Goal: Task Accomplishment & Management: Use online tool/utility

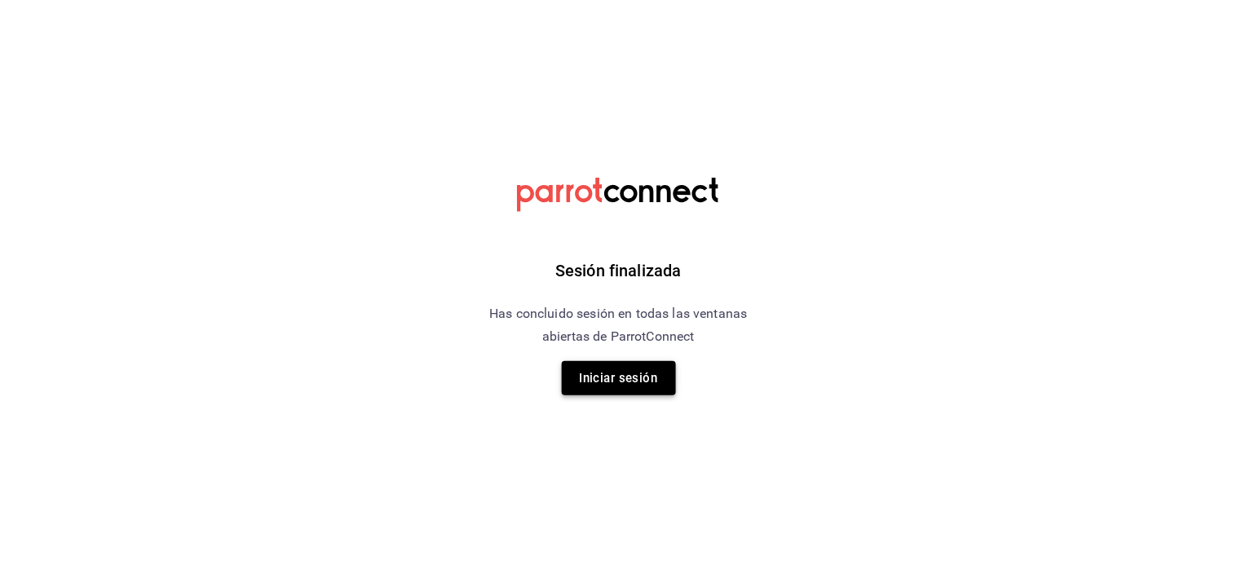
click at [646, 394] on button "Iniciar sesión" at bounding box center [619, 378] width 114 height 34
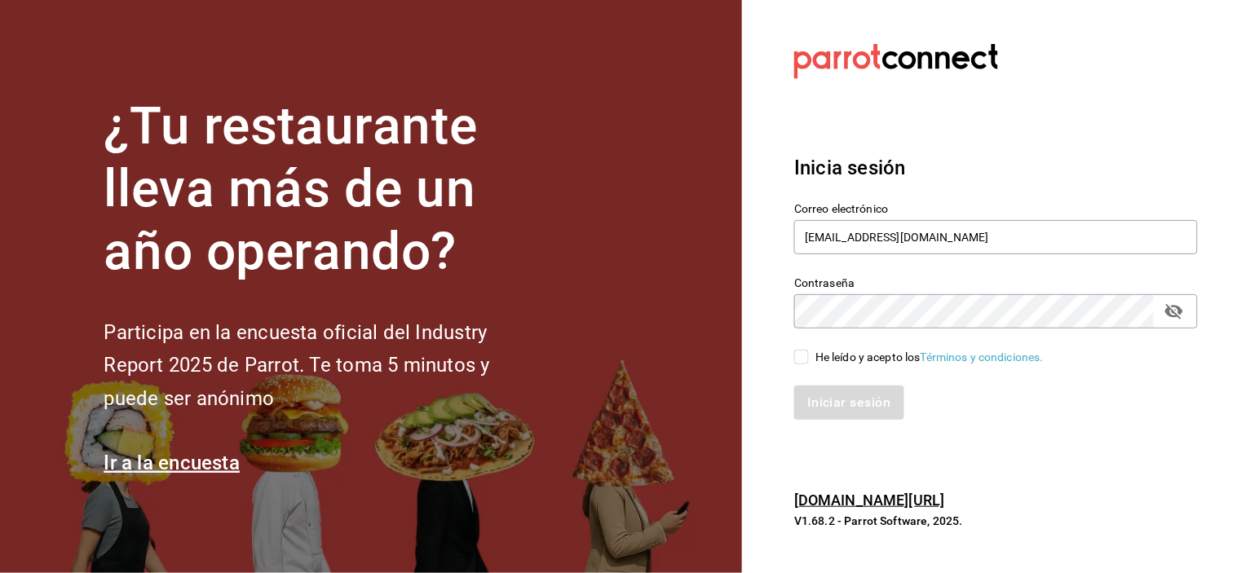
click at [804, 360] on input "He leído y acepto los Términos y condiciones." at bounding box center [801, 357] width 15 height 15
checkbox input "true"
click at [827, 413] on button "Iniciar sesión" at bounding box center [849, 403] width 111 height 34
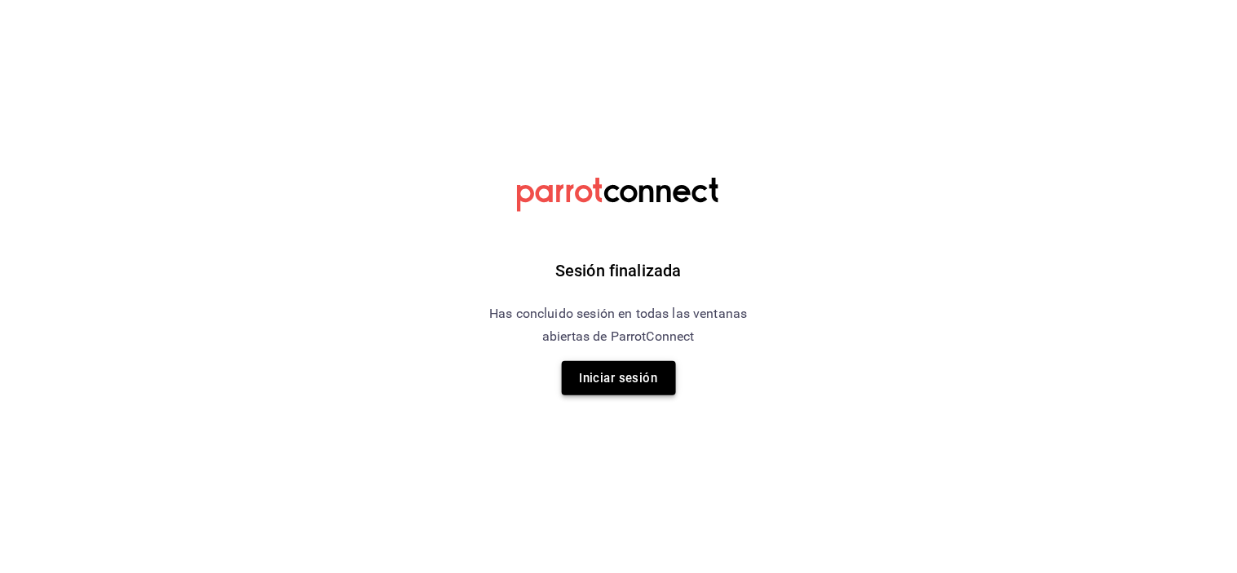
click at [599, 392] on button "Iniciar sesión" at bounding box center [619, 378] width 114 height 34
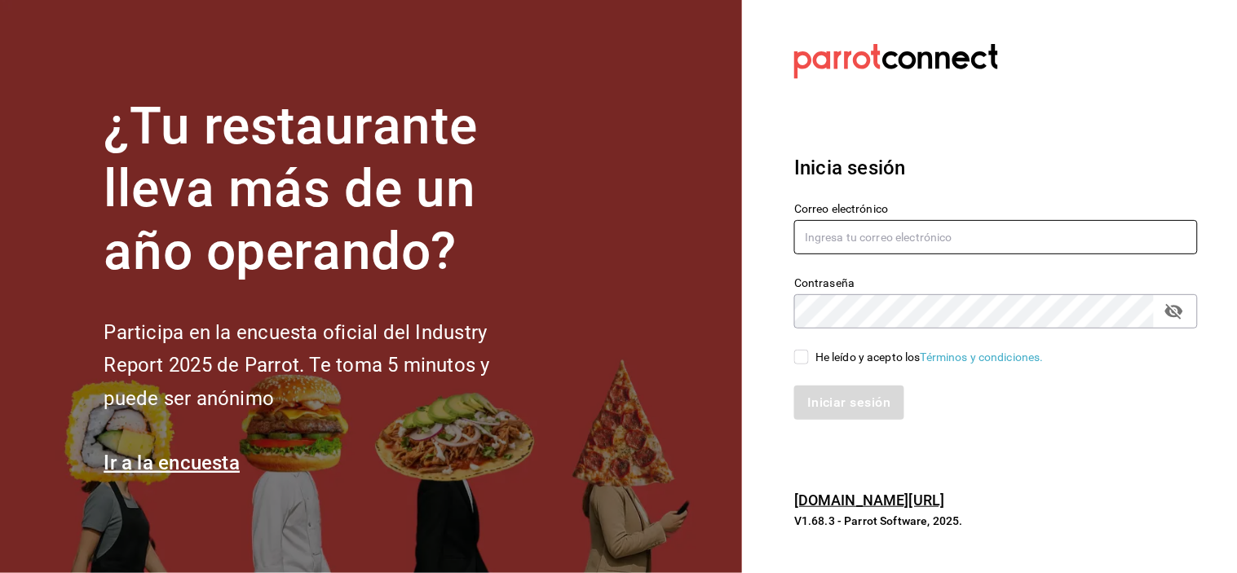
type input "[EMAIL_ADDRESS][DOMAIN_NAME]"
click at [806, 354] on input "He leído y acepto los Términos y condiciones." at bounding box center [801, 357] width 15 height 15
checkbox input "true"
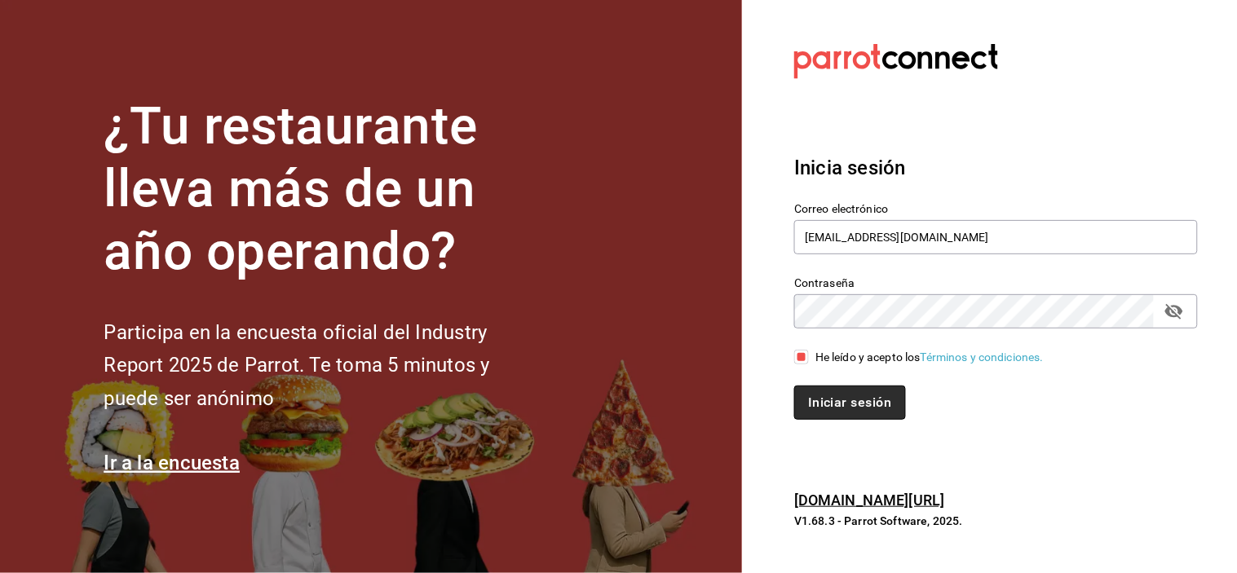
click at [810, 395] on button "Iniciar sesión" at bounding box center [849, 403] width 111 height 34
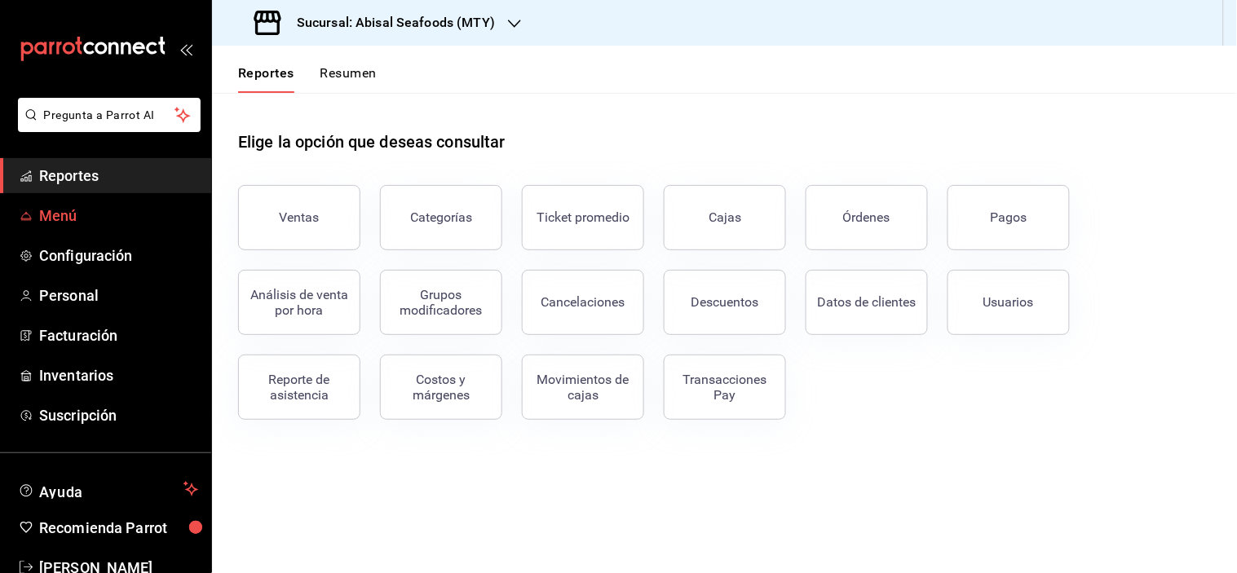
click at [99, 227] on link "Menú" at bounding box center [105, 215] width 211 height 35
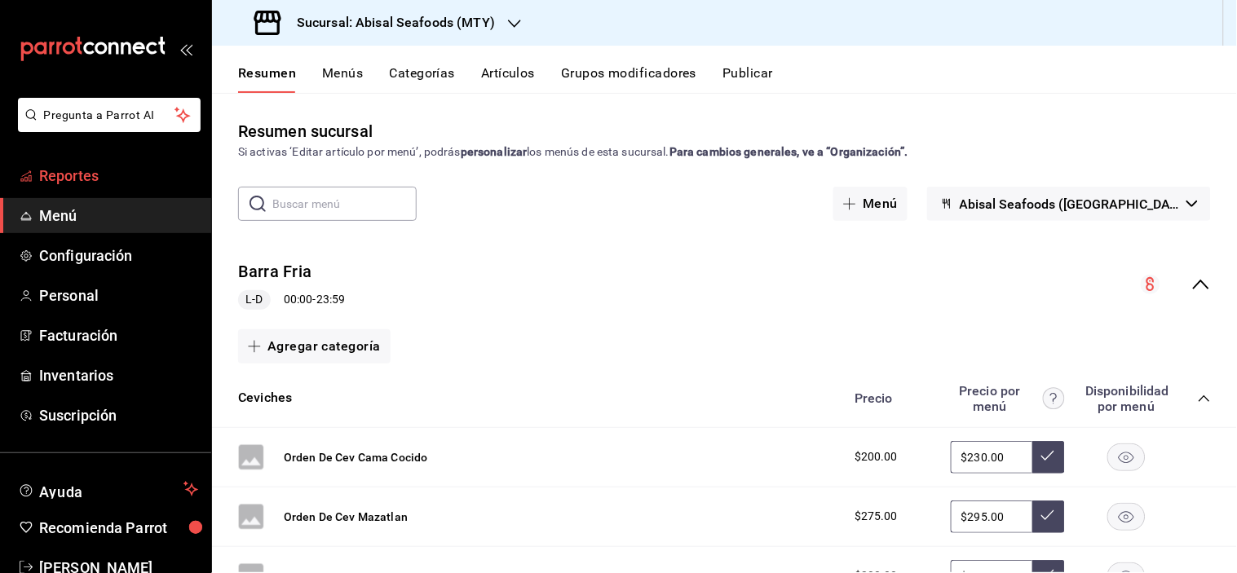
click at [144, 166] on span "Reportes" at bounding box center [118, 176] width 159 height 22
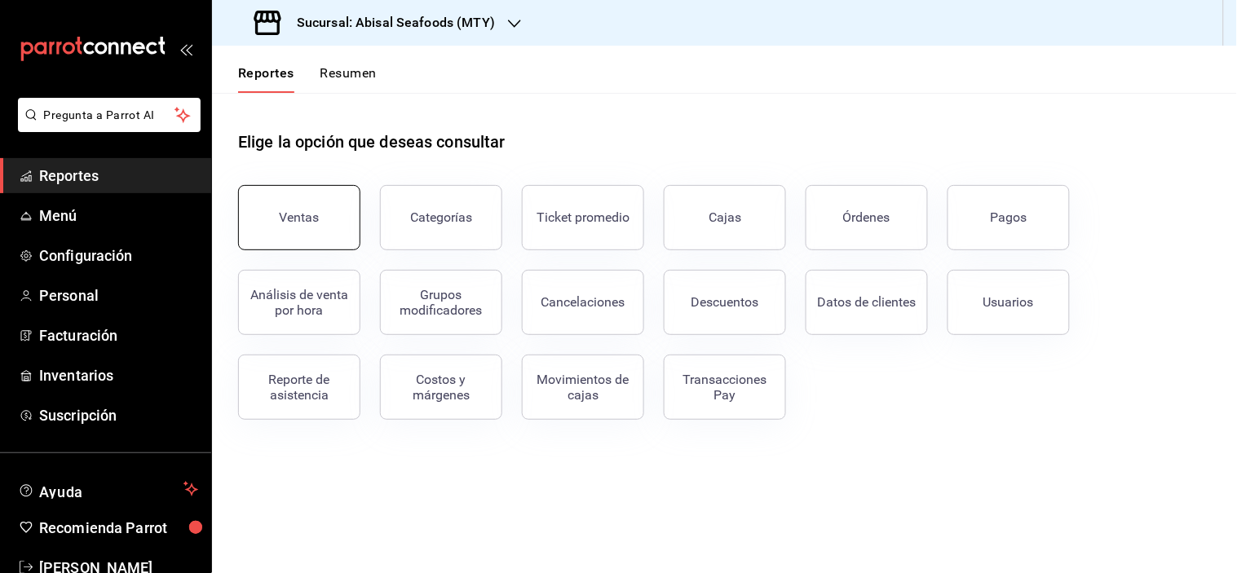
click at [334, 232] on button "Ventas" at bounding box center [299, 217] width 122 height 65
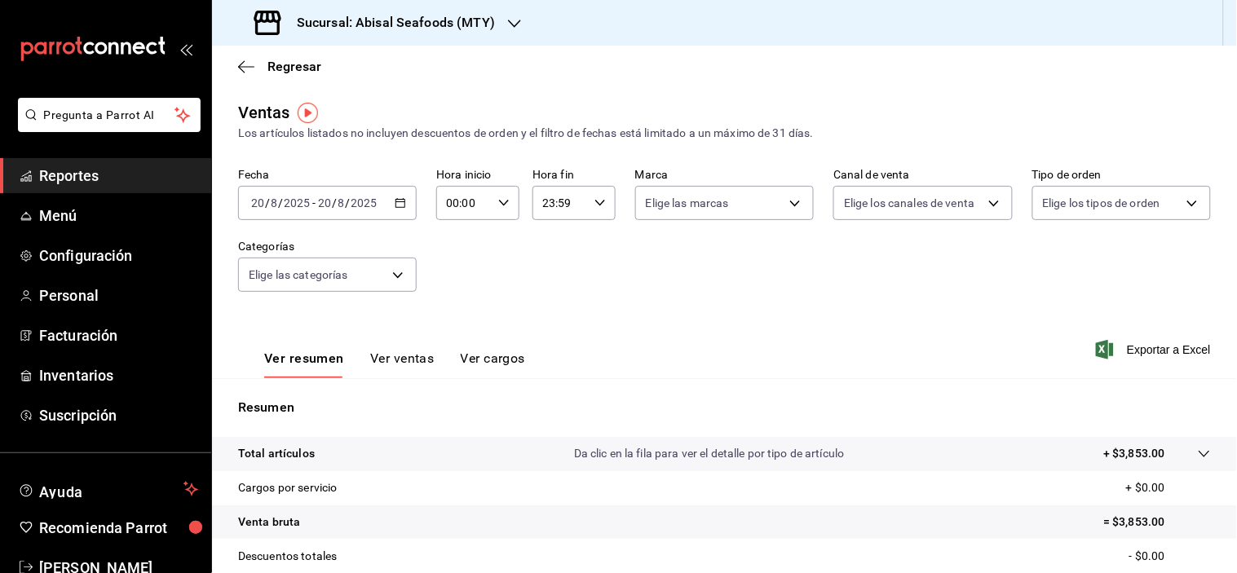
click at [395, 354] on button "Ver ventas" at bounding box center [402, 365] width 64 height 28
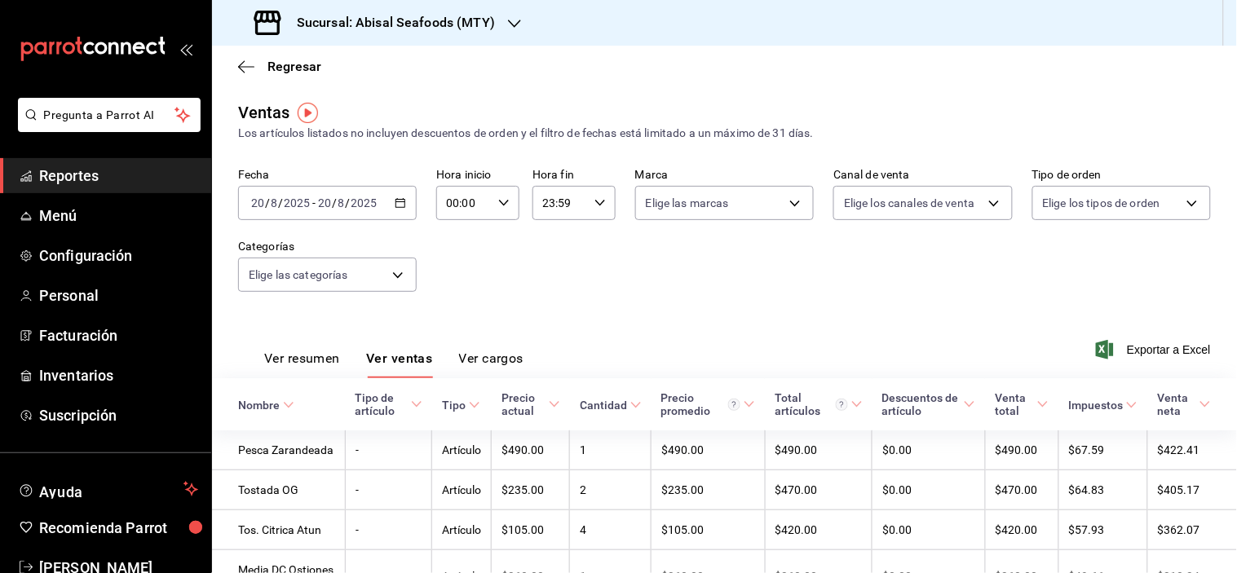
click at [541, 289] on div "Fecha 2025-08-20 20 / 8 / 2025 - 2025-08-20 20 / 8 / 2025 Hora inicio 00:00 Hor…" at bounding box center [724, 240] width 973 height 144
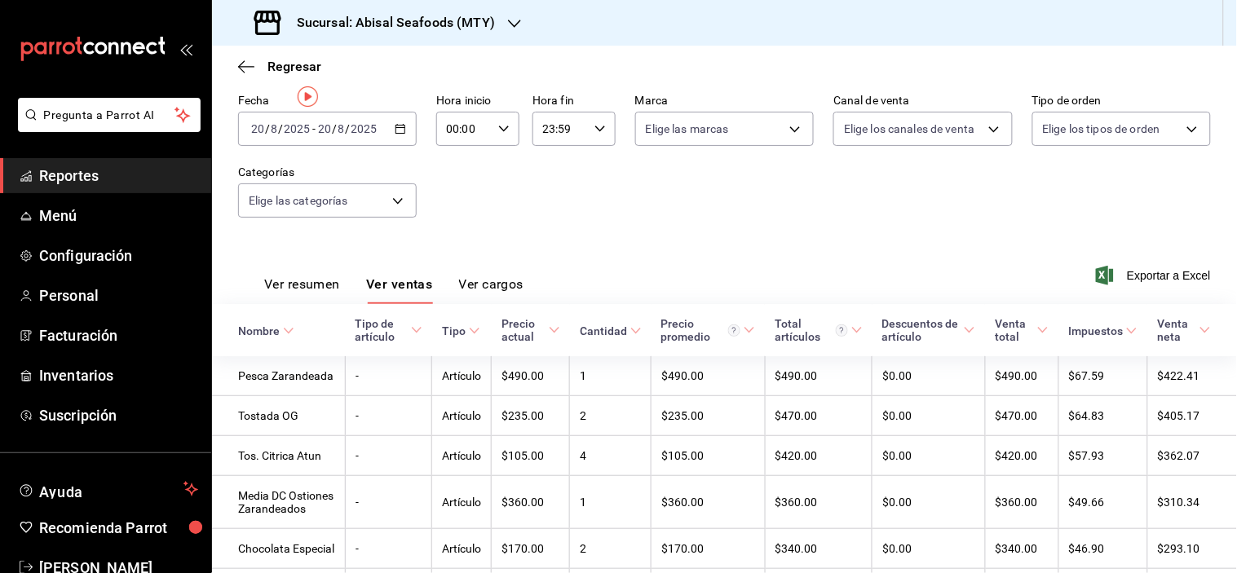
scroll to position [12, 0]
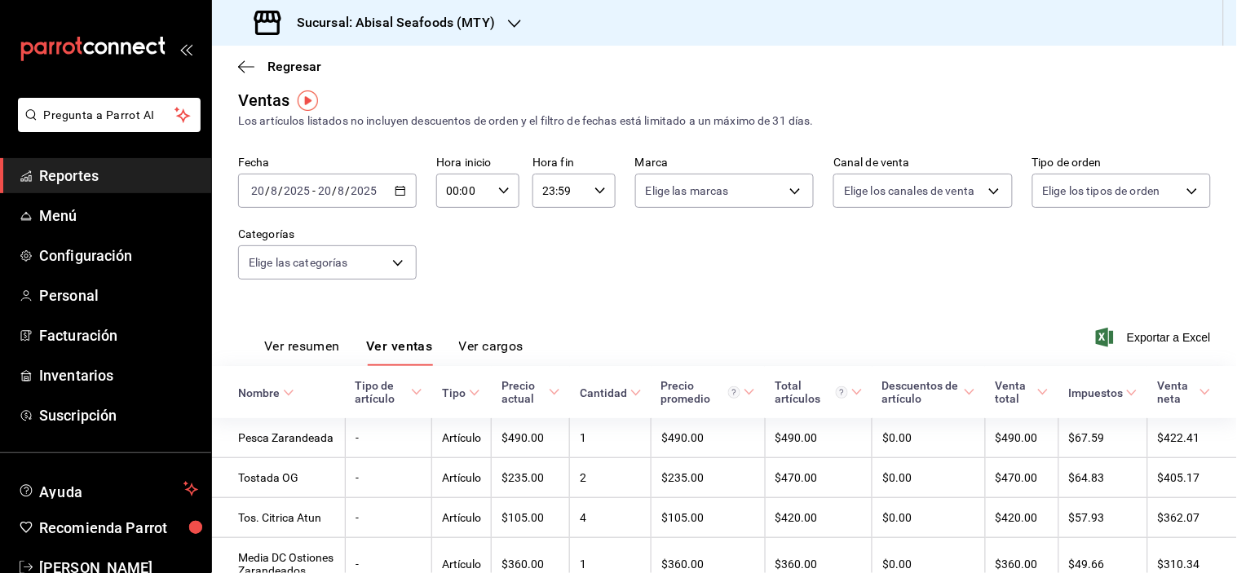
click at [400, 189] on icon "button" at bounding box center [400, 190] width 11 height 11
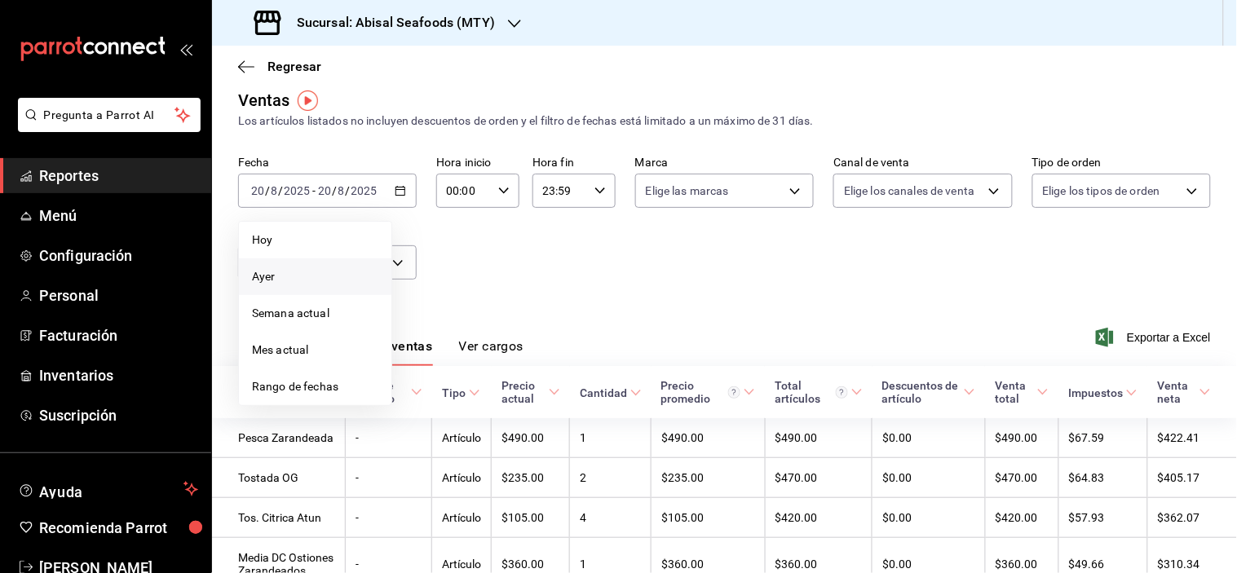
click at [292, 284] on span "Ayer" at bounding box center [315, 276] width 126 height 17
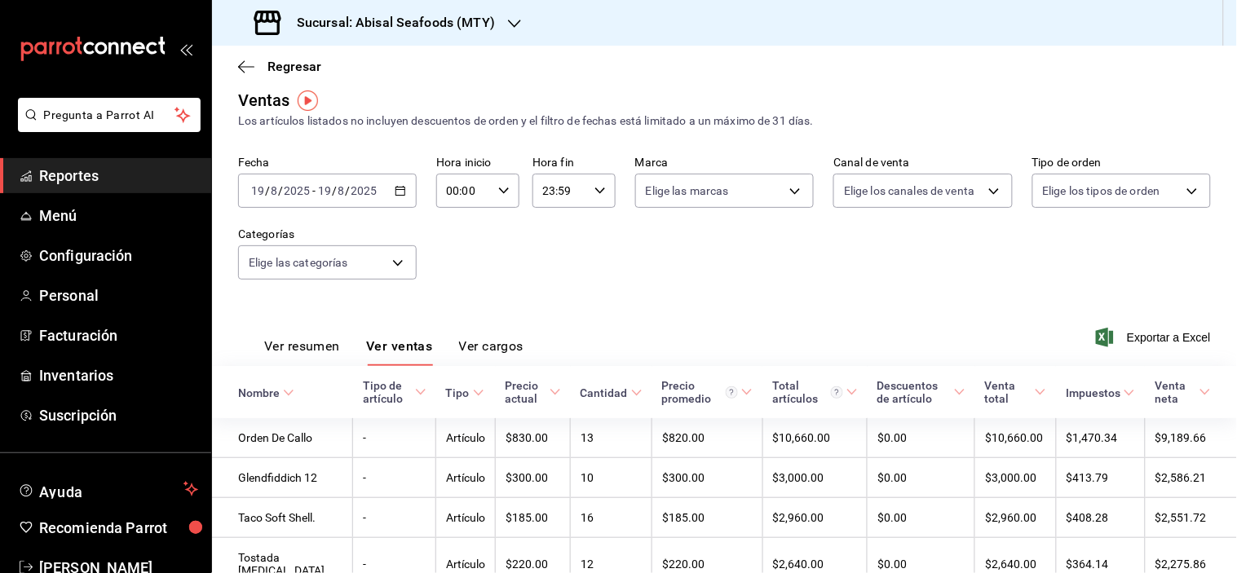
click at [569, 230] on div "Fecha 2025-08-19 19 / 8 / 2025 - 2025-08-19 19 / 8 / 2025 Hora inicio 00:00 Hor…" at bounding box center [724, 228] width 973 height 144
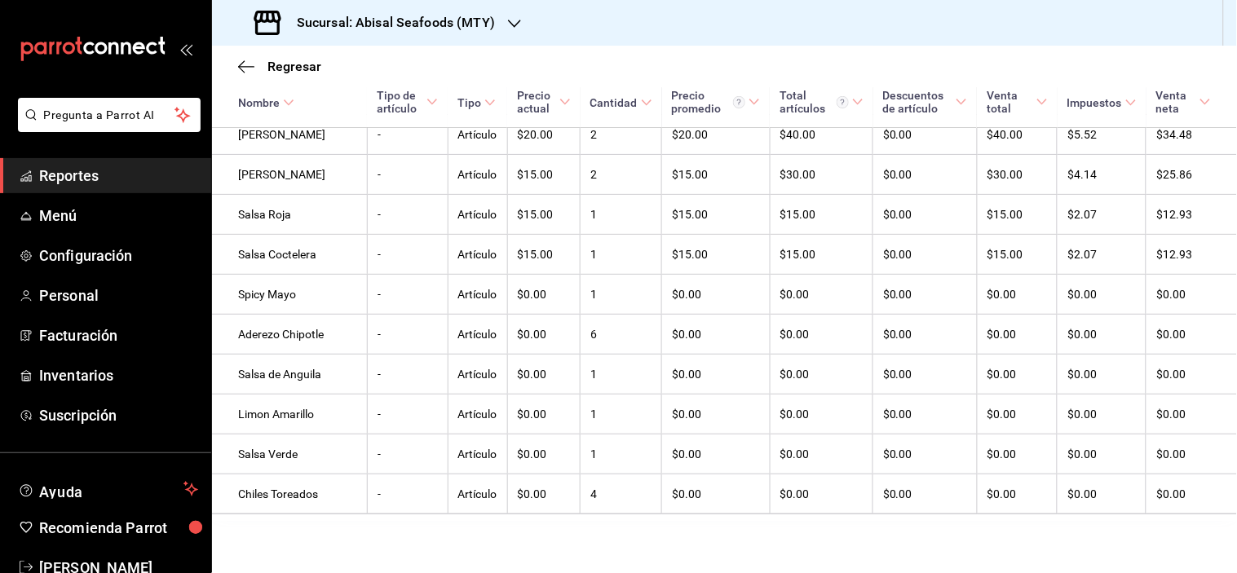
scroll to position [7228, 0]
